Goal: Task Accomplishment & Management: Use online tool/utility

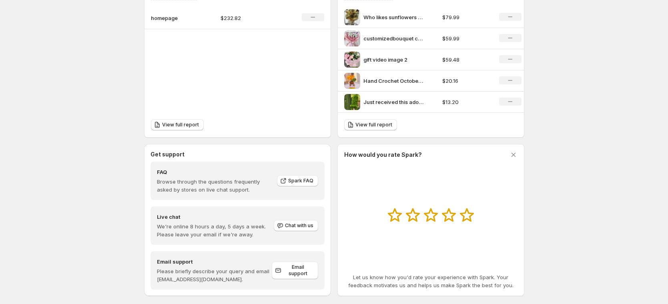
scroll to position [309, 0]
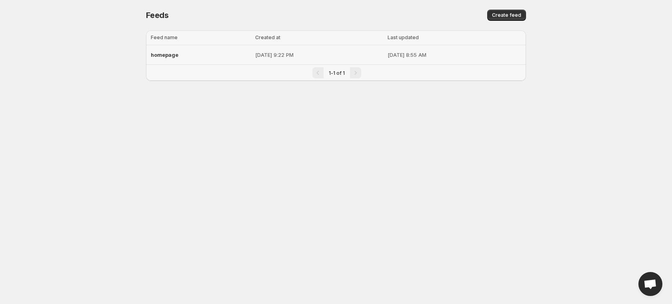
click at [187, 54] on div "homepage" at bounding box center [201, 55] width 100 height 14
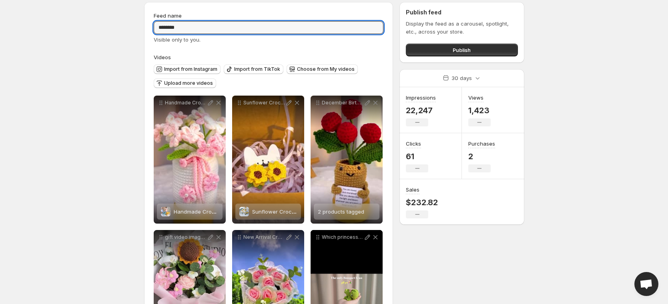
scroll to position [44, 0]
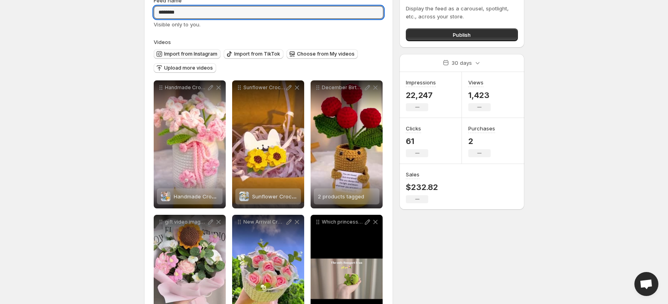
click at [169, 53] on span "Import from Instagram" at bounding box center [190, 54] width 53 height 6
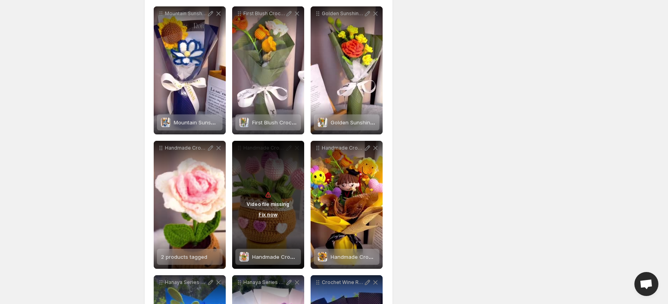
scroll to position [1254, 0]
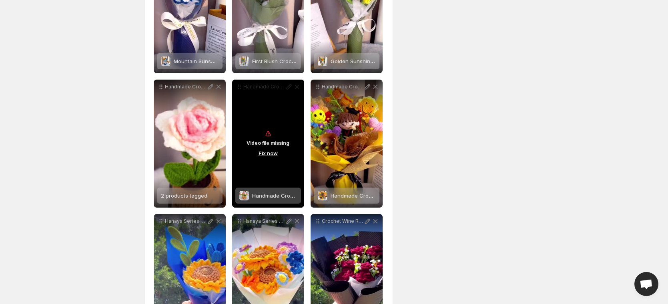
click at [272, 154] on button "Fix now" at bounding box center [268, 153] width 24 height 9
